Goal: Answer question/provide support

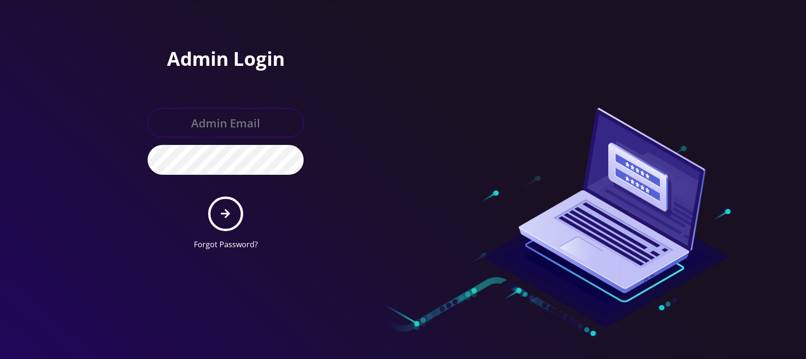
type input "[EMAIL_ADDRESS][DOMAIN_NAME]"
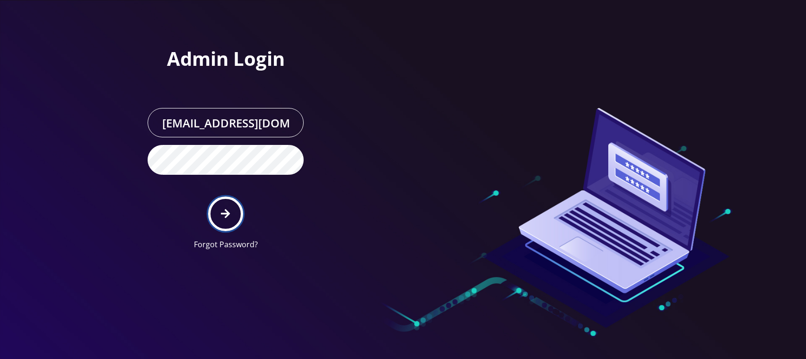
click at [217, 216] on button "submit" at bounding box center [225, 213] width 35 height 35
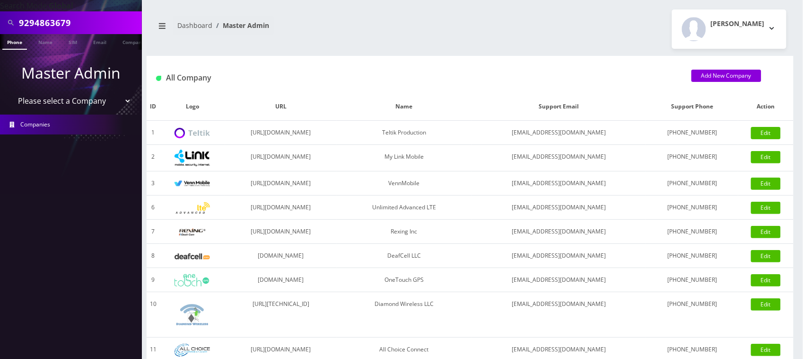
click at [102, 23] on input "9294863679" at bounding box center [79, 23] width 121 height 18
paste input "8482409342"
type input "8482409342"
click at [8, 43] on li at bounding box center [4, 44] width 9 height 24
click at [20, 45] on link "Phone" at bounding box center [14, 42] width 25 height 16
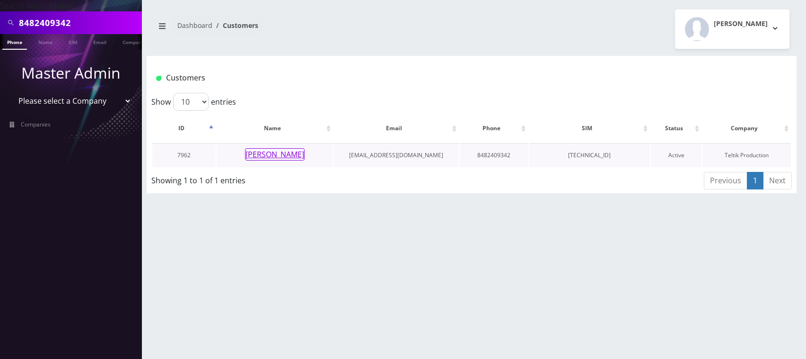
click at [292, 155] on button "[PERSON_NAME]" at bounding box center [275, 154] width 60 height 12
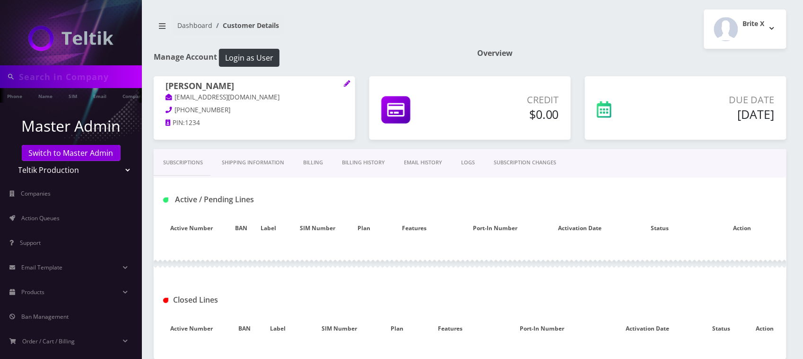
type input "8482409342"
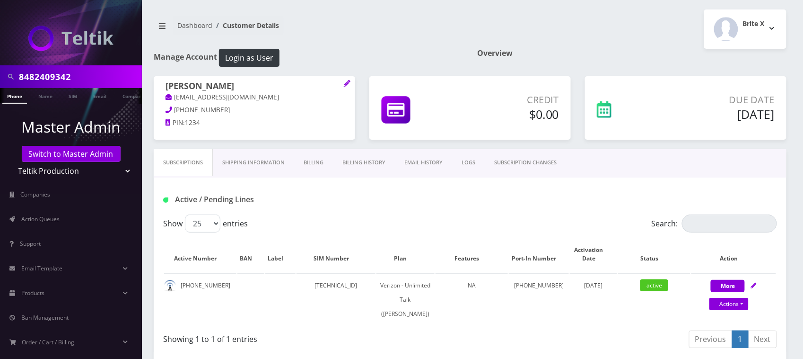
click at [790, 149] on div "Subscriptions Shipping Information Billing Billing History EMAIL HISTORY LOGS S…" at bounding box center [470, 338] width 647 height 378
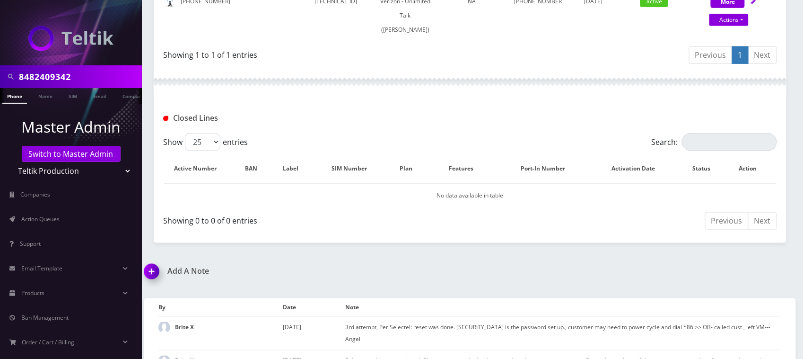
scroll to position [349, 0]
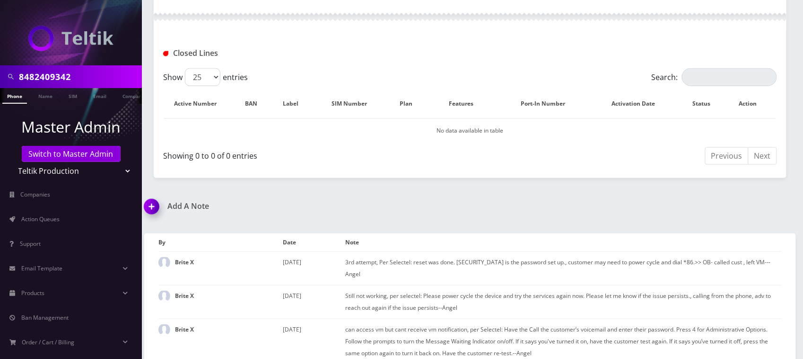
click at [88, 79] on input "8482409342" at bounding box center [79, 77] width 121 height 18
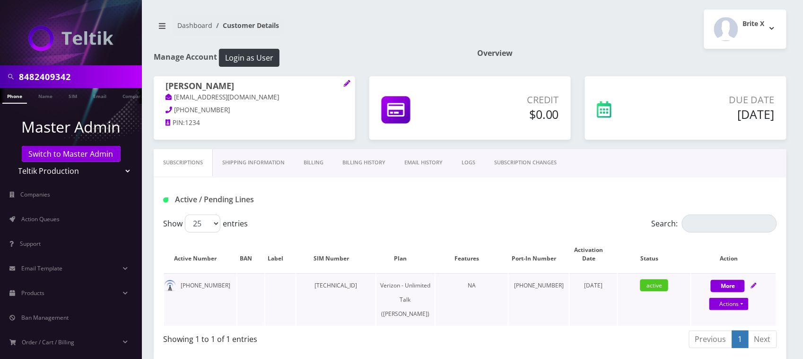
click at [754, 285] on icon at bounding box center [754, 285] width 6 height 6
select select "459"
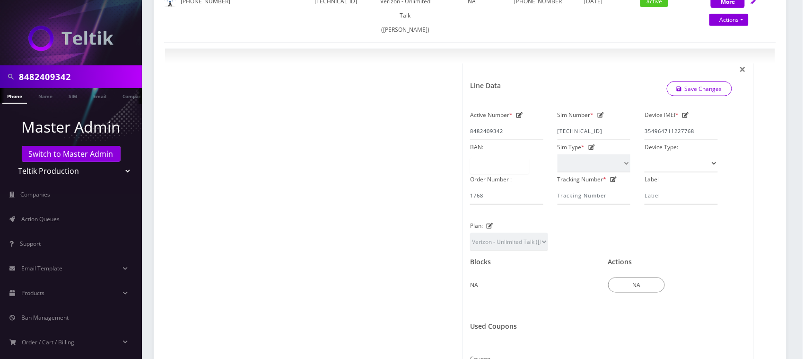
scroll to position [95, 0]
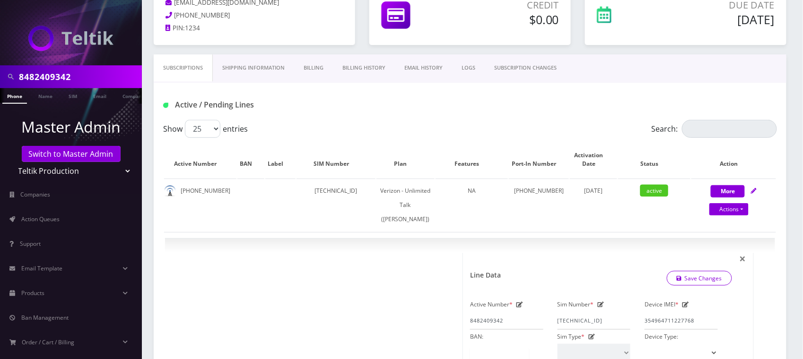
click at [373, 71] on link "Billing History" at bounding box center [364, 67] width 62 height 27
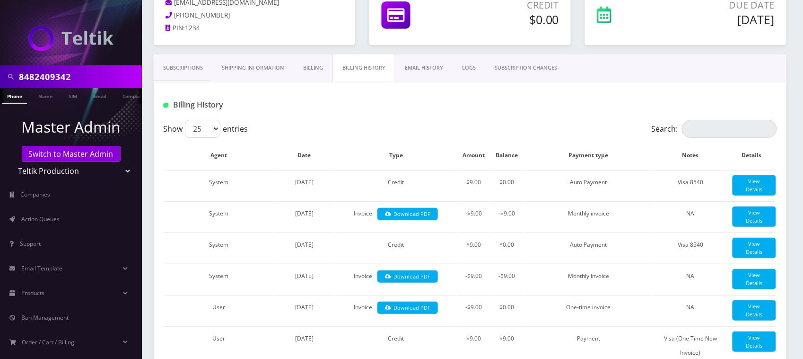
click at [330, 71] on link "Billing" at bounding box center [313, 67] width 39 height 27
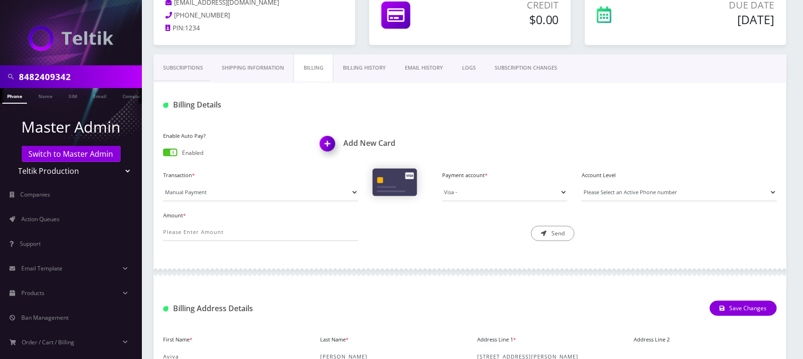
scroll to position [351, 0]
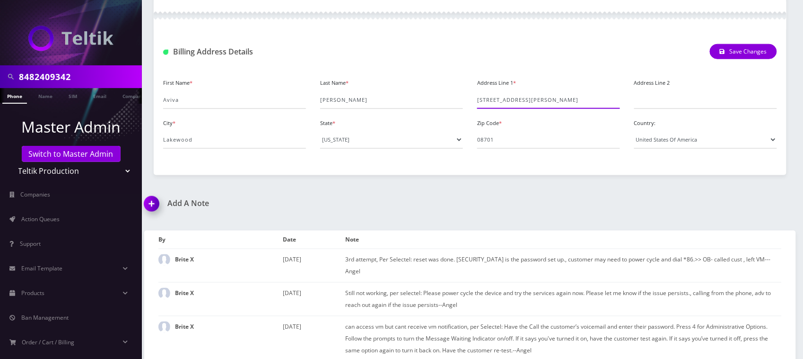
drag, startPoint x: 563, startPoint y: 98, endPoint x: 476, endPoint y: 98, distance: 86.6
click at [476, 98] on div "Address Line 1 * 9 Rose Park Crescent" at bounding box center [548, 92] width 157 height 33
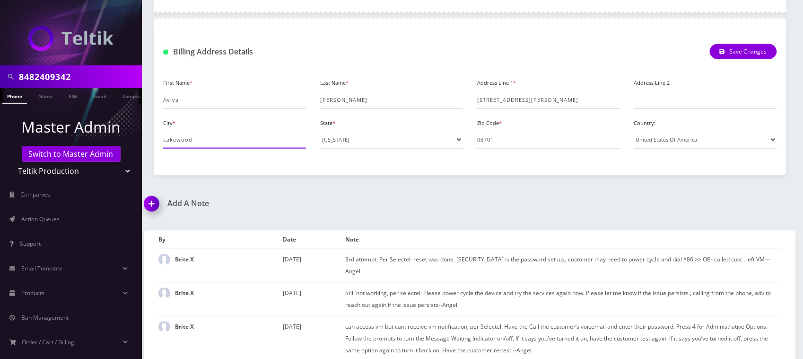
drag, startPoint x: 217, startPoint y: 140, endPoint x: 156, endPoint y: 140, distance: 60.6
click at [156, 140] on div "City * Lakewood" at bounding box center [234, 132] width 157 height 33
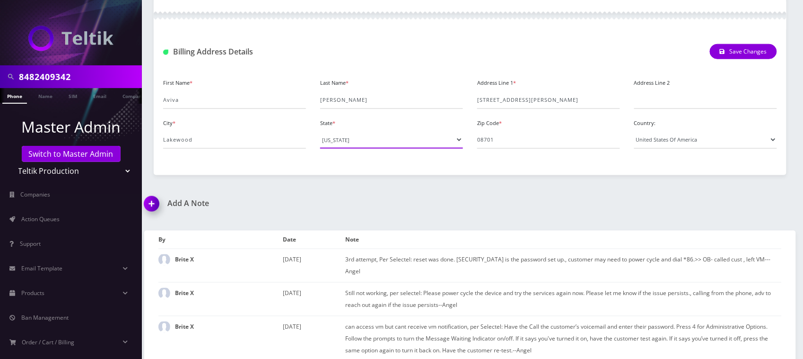
drag, startPoint x: 364, startPoint y: 141, endPoint x: 313, endPoint y: 143, distance: 51.6
click at [313, 143] on div "State * --- Please Select --- District of Columbia Alabama Alaska Arizona Arkan…" at bounding box center [391, 132] width 157 height 33
click at [154, 207] on img at bounding box center [154, 207] width 28 height 28
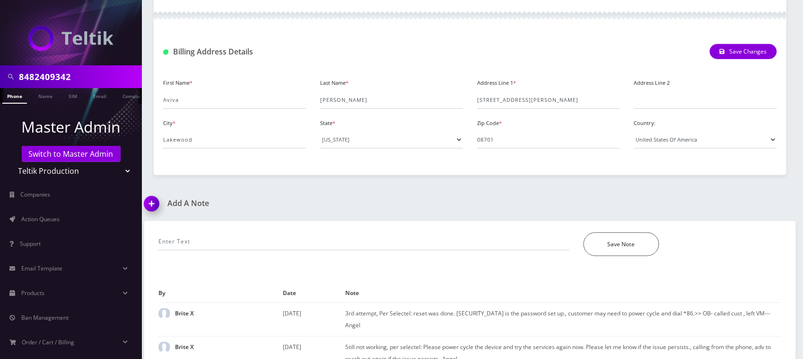
scroll to position [405, 0]
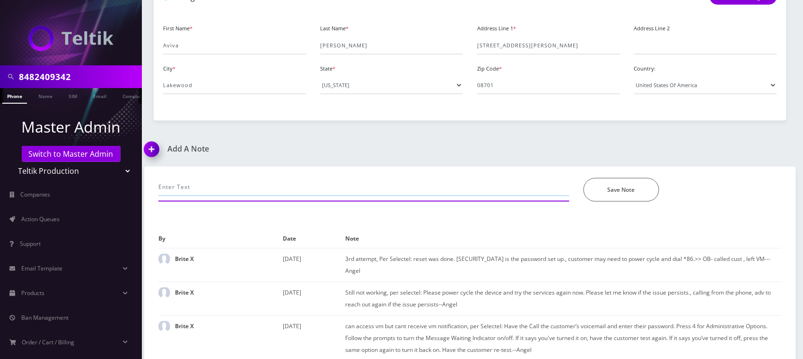
click at [298, 194] on input "text" at bounding box center [363, 187] width 411 height 18
paste input "Per support all are in provisioned on customers line. Ticket cannot be opened d…"
click at [553, 189] on input "call- I requested to escalate the issue. but as per selectel " Per support all …" at bounding box center [363, 187] width 411 height 18
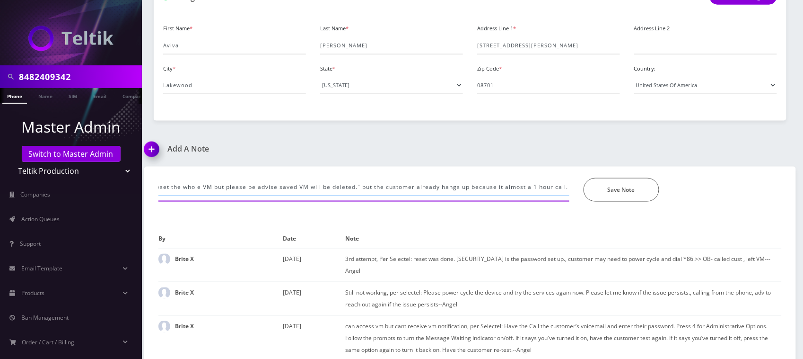
click at [555, 189] on input "call- I requested to escalate the issue. but as per selectel " Per support all …" at bounding box center [363, 187] width 411 height 18
drag, startPoint x: 542, startPoint y: 187, endPoint x: 572, endPoint y: 196, distance: 31.9
click at [540, 187] on input "call- I requested to escalate the issue. but as per selectel " Per support all …" at bounding box center [363, 187] width 411 height 18
click at [570, 189] on input "call- I requested to escalate the issue. but as per selectel " Per support all …" at bounding box center [363, 187] width 411 height 18
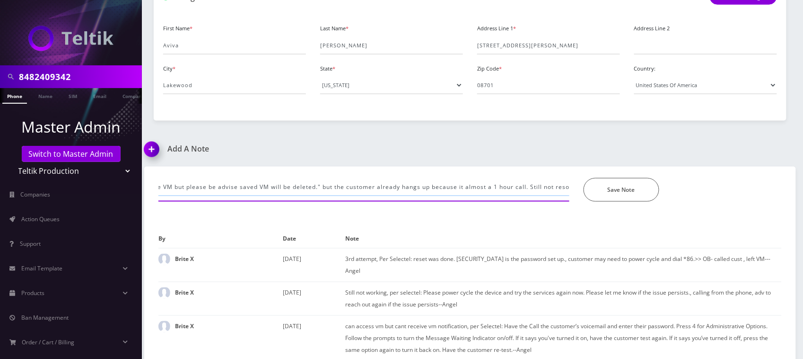
click at [550, 188] on input "call- I requested to escalate the issue. but as per selectel " Per support all …" at bounding box center [363, 187] width 411 height 18
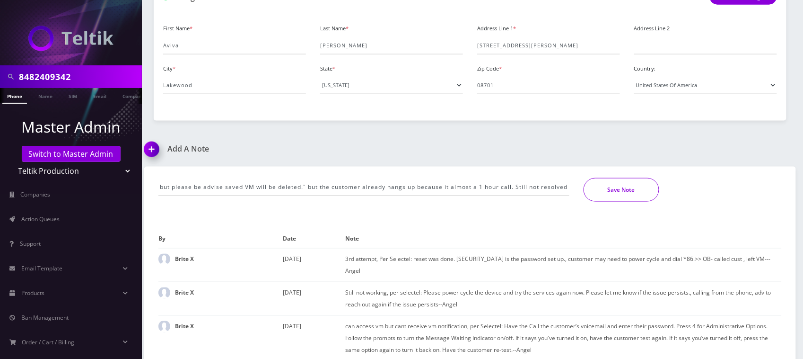
click at [614, 189] on button "Save Note" at bounding box center [622, 190] width 76 height 24
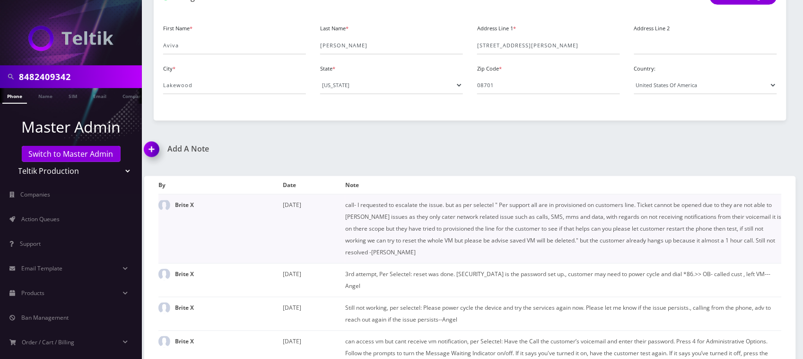
scroll to position [122, 0]
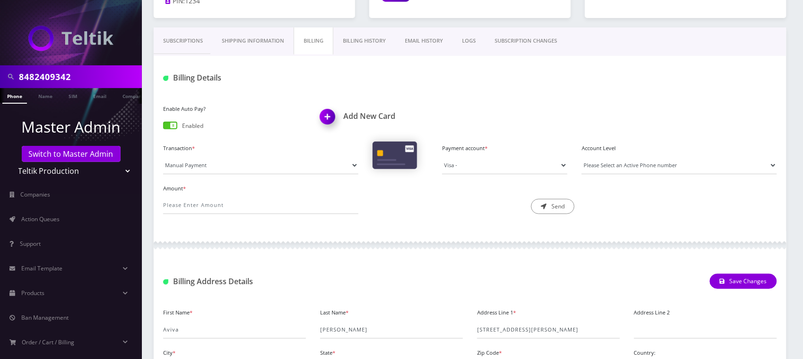
click at [112, 79] on input "8482409342" at bounding box center [79, 77] width 121 height 18
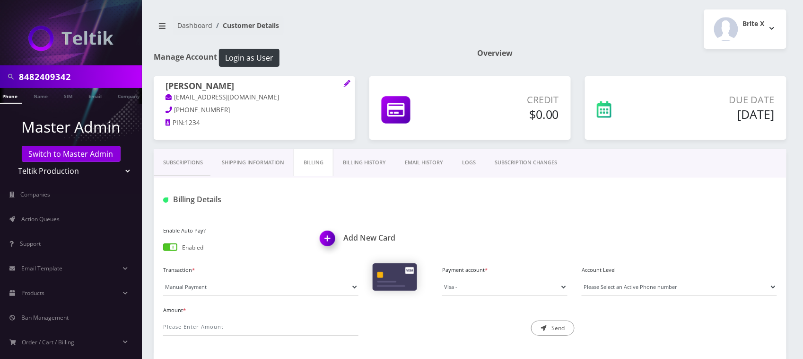
drag, startPoint x: 241, startPoint y: 85, endPoint x: 160, endPoint y: 83, distance: 80.9
click at [160, 83] on div "Aviva Goldfischer ysgoldfischer@gmail.com 848-240-9342 PIN: 1234" at bounding box center [255, 105] width 202 height 59
copy h1 "Aviva Goldfischer"
click at [687, 215] on div "Enable Auto Pay? Enabled Add New Card Transaction * Manual Payment Custom Charg…" at bounding box center [470, 283] width 633 height 138
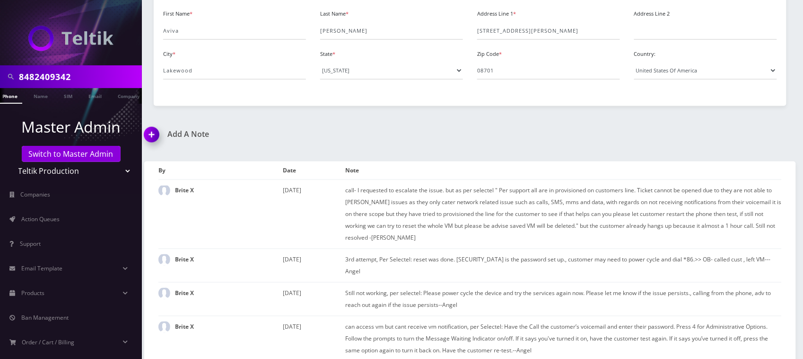
drag, startPoint x: 154, startPoint y: 134, endPoint x: 175, endPoint y: 141, distance: 22.0
click at [154, 134] on img at bounding box center [154, 138] width 28 height 28
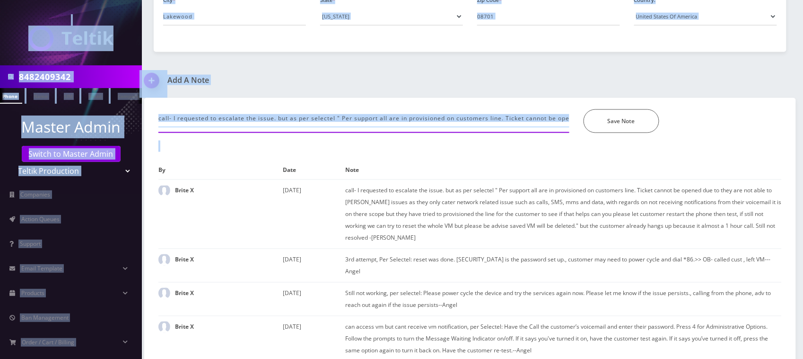
click at [305, 119] on input "call- I requested to escalate the issue. but as per selectel " Per support all …" at bounding box center [363, 118] width 411 height 18
click at [305, 117] on input "call- I requested to escalate the issue. but as per selectel " Per support all …" at bounding box center [363, 118] width 411 height 18
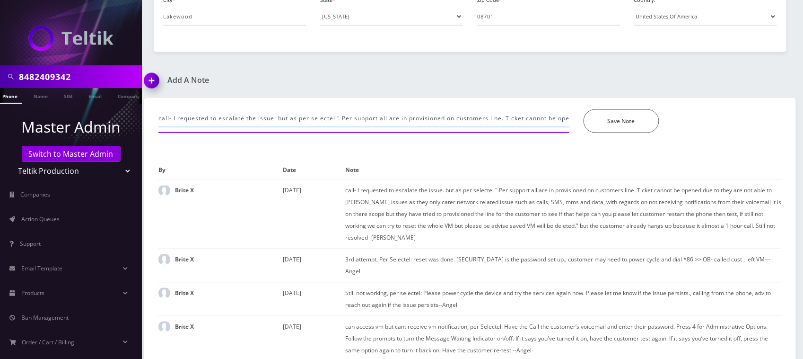
paste input "That has been successfully reset. Let them restart then dial *86 then follow th…"
click at [190, 119] on input "That has been successfully reset. Let them restart then dial *86 then follow th…" at bounding box center [363, 118] width 411 height 18
paste input "That has been successfully reset. Let them restart then dial *86 then follow th…"
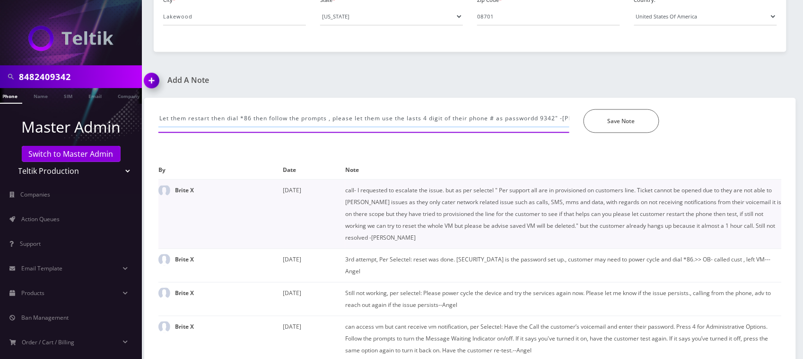
scroll to position [0, 299]
type input "the customer already agreed to reset the VM. as per selectel "That has been suc…"
click at [639, 124] on button "Save Note" at bounding box center [622, 121] width 76 height 24
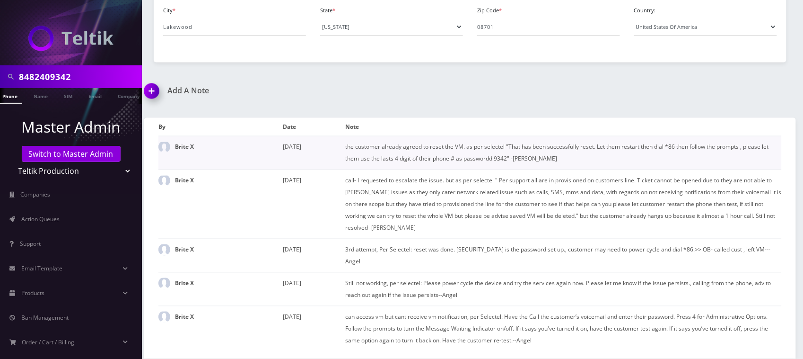
scroll to position [454, 0]
